Goal: Information Seeking & Learning: Learn about a topic

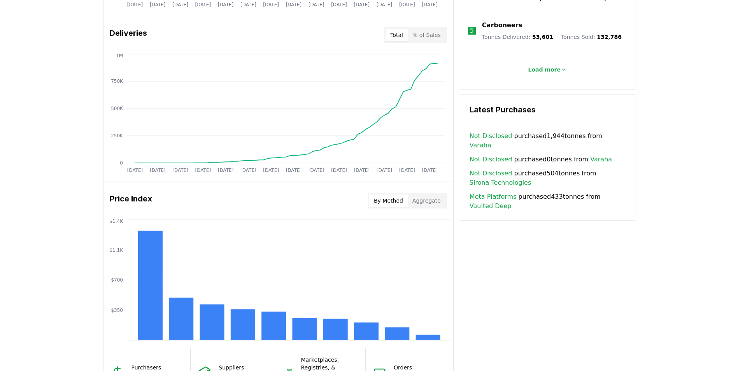
scroll to position [544, 0]
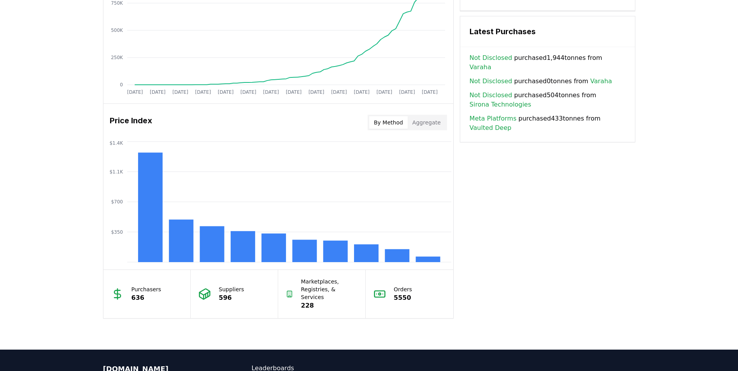
click at [428, 122] on button "Aggregate" at bounding box center [427, 122] width 38 height 12
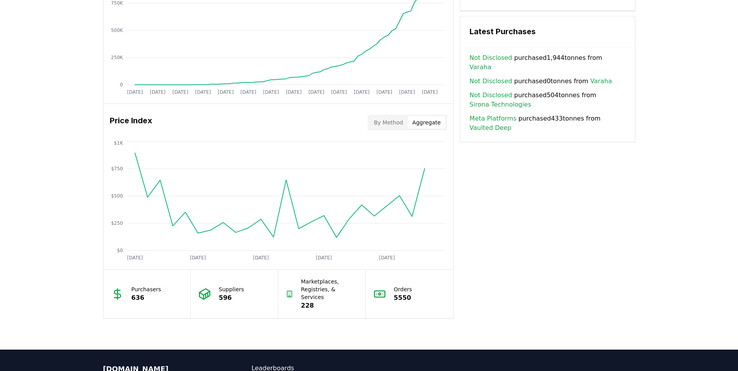
click at [379, 122] on button "By Method" at bounding box center [388, 122] width 38 height 12
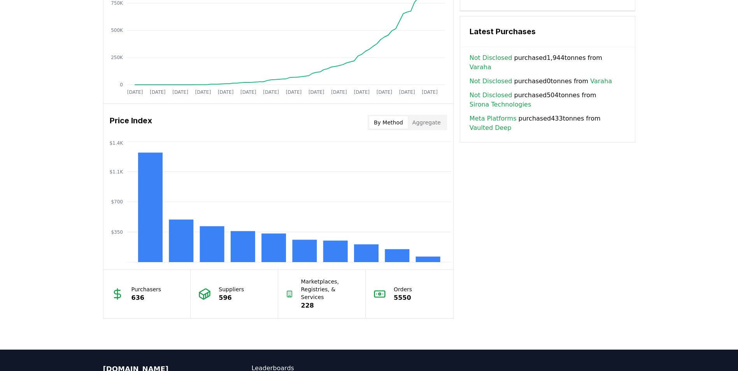
click at [424, 125] on button "Aggregate" at bounding box center [427, 122] width 38 height 12
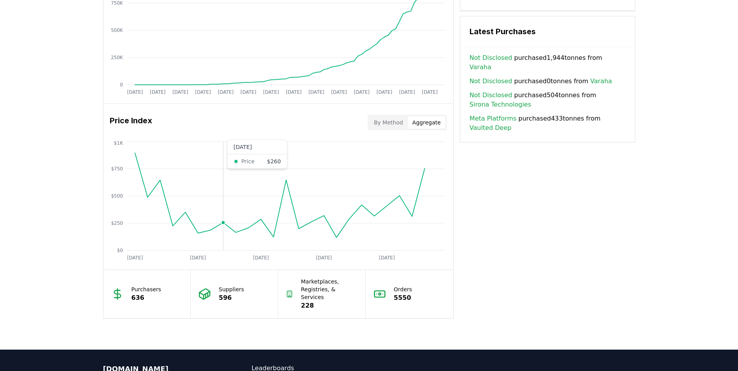
drag, startPoint x: 272, startPoint y: 225, endPoint x: 225, endPoint y: 185, distance: 61.3
click at [225, 186] on icon "[DATE] [DATE] [DATE] [DATE] [DATE] $0 $250 $500 $750 $1K" at bounding box center [274, 202] width 343 height 124
click at [393, 127] on button "By Method" at bounding box center [388, 122] width 38 height 12
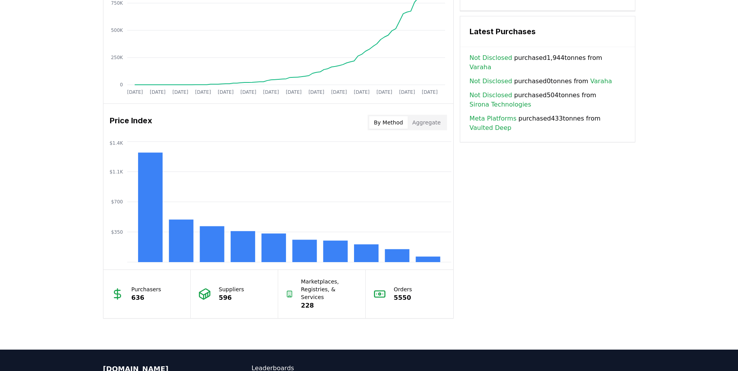
click at [425, 122] on button "Aggregate" at bounding box center [427, 122] width 38 height 12
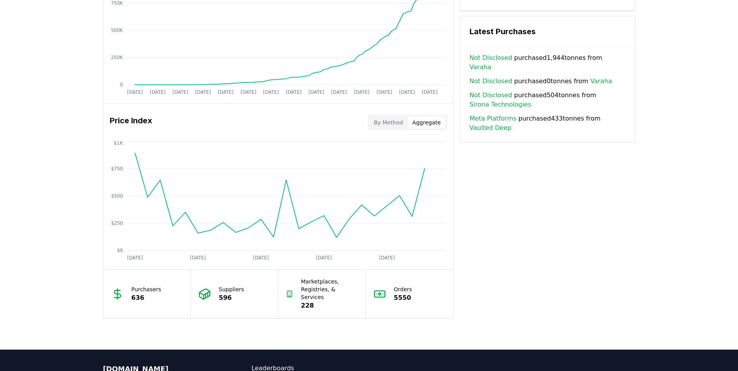
click at [500, 258] on div "Key Metrics Find detailed analysis of carbon removal data through time. Total S…" at bounding box center [369, 29] width 532 height 577
click at [55, 202] on div "Unlock full market insights with our Partner Portal Free to all users with a wo…" at bounding box center [369, 38] width 738 height 623
